Goal: Navigation & Orientation: Go to known website

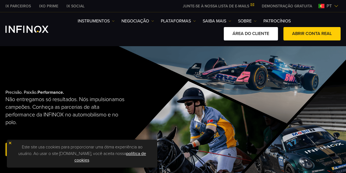
click at [267, 33] on link "ÁREA DO CLIENTE" at bounding box center [251, 33] width 54 height 13
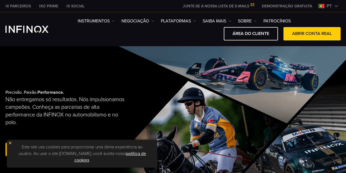
click at [271, 30] on link "ÁREA DO CLIENTE" at bounding box center [251, 33] width 54 height 13
